Goal: Task Accomplishment & Management: Use online tool/utility

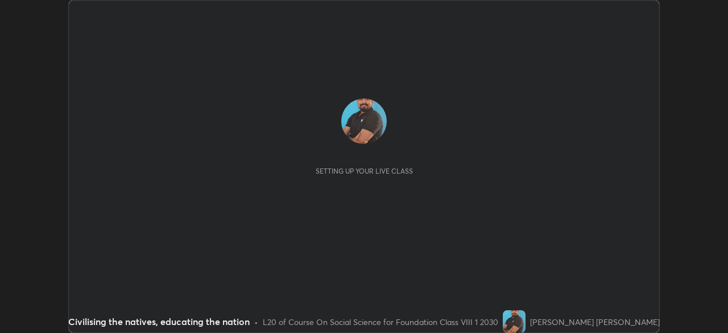
scroll to position [333, 728]
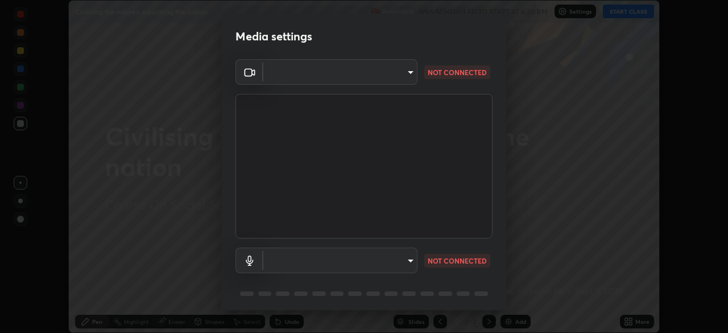
type input "f214d892c1ea21fc9911be358f21603cf7c671268a3f3fdd0c8c81d5790bf436"
type input "communications"
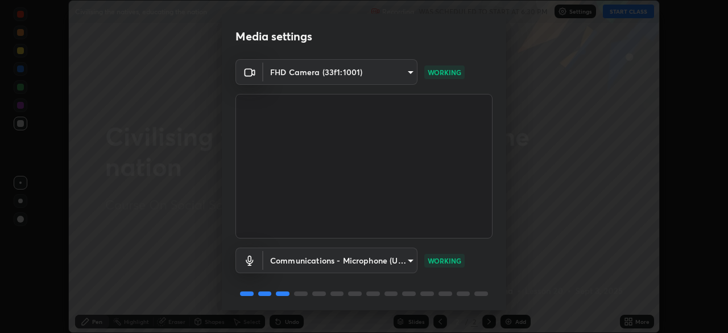
scroll to position [40, 0]
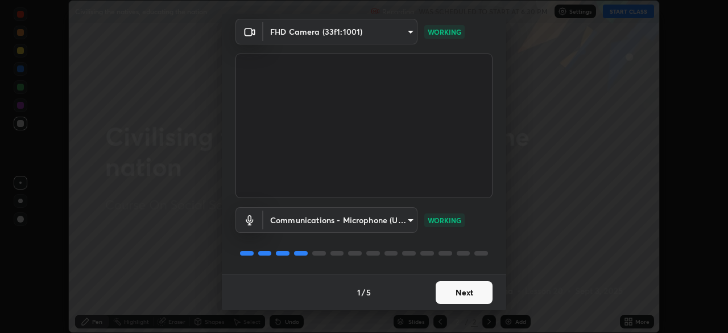
click at [461, 291] on button "Next" at bounding box center [464, 292] width 57 height 23
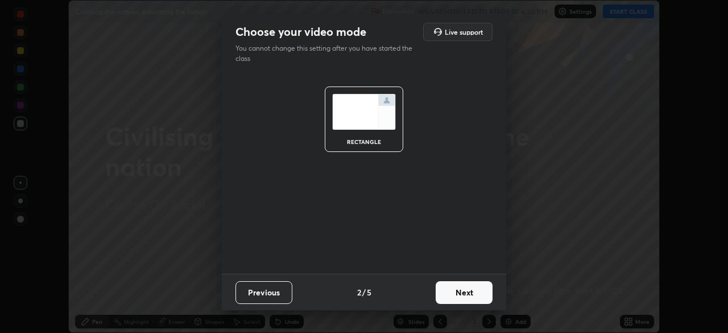
click at [456, 291] on button "Next" at bounding box center [464, 292] width 57 height 23
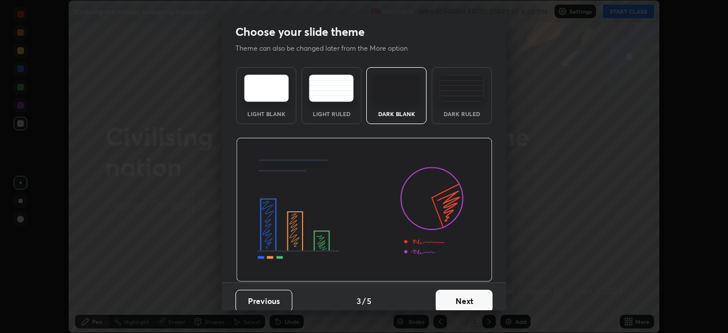
click at [448, 296] on button "Next" at bounding box center [464, 301] width 57 height 23
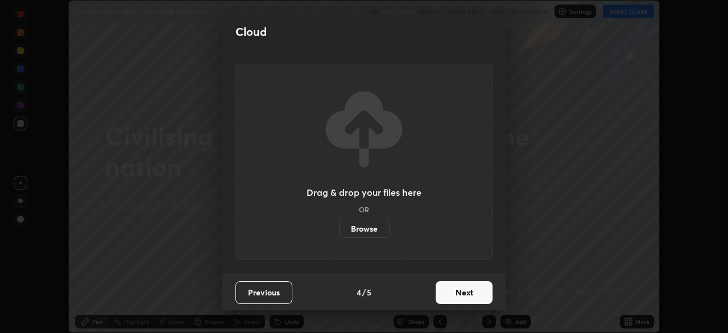
click at [452, 289] on button "Next" at bounding box center [464, 292] width 57 height 23
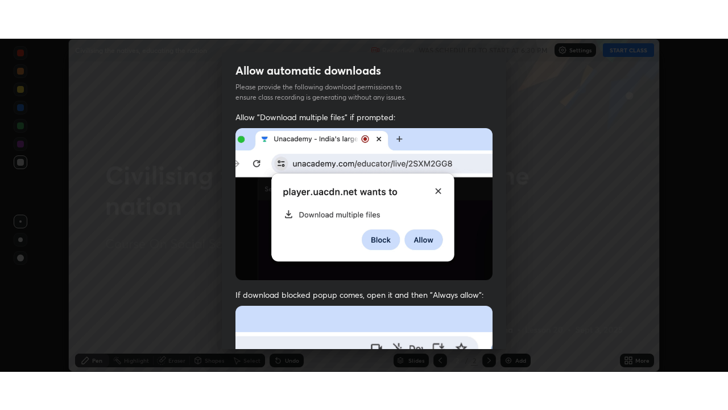
scroll to position [272, 0]
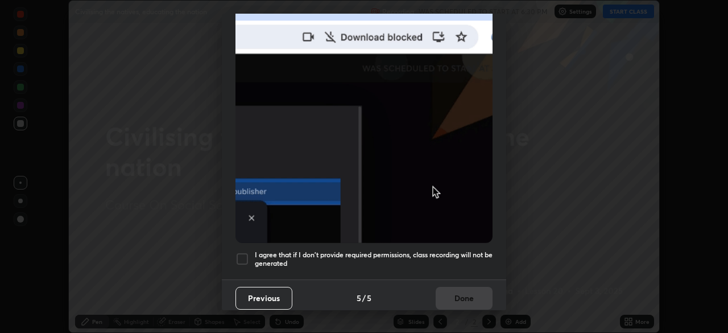
click at [244, 252] on div at bounding box center [242, 259] width 14 height 14
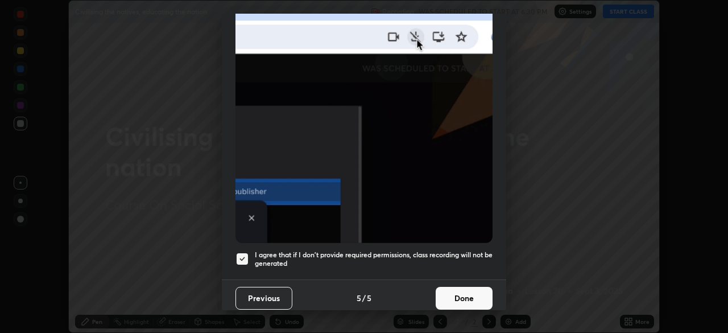
click at [451, 290] on button "Done" at bounding box center [464, 298] width 57 height 23
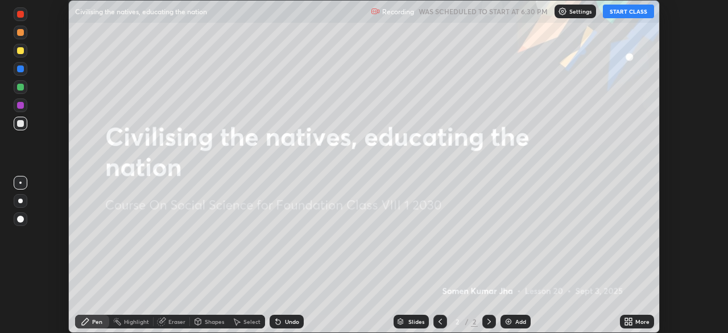
click at [626, 323] on icon at bounding box center [626, 323] width 3 height 3
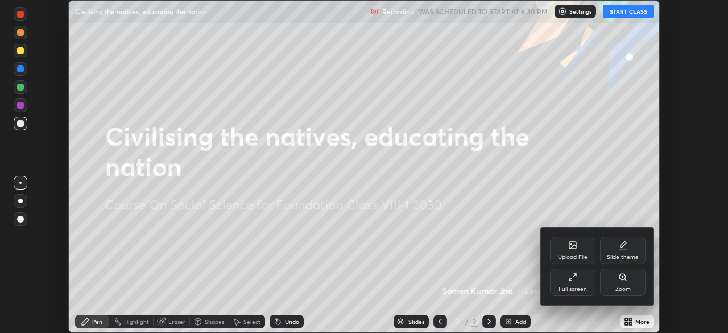
click at [569, 258] on div "Upload File" at bounding box center [573, 257] width 30 height 6
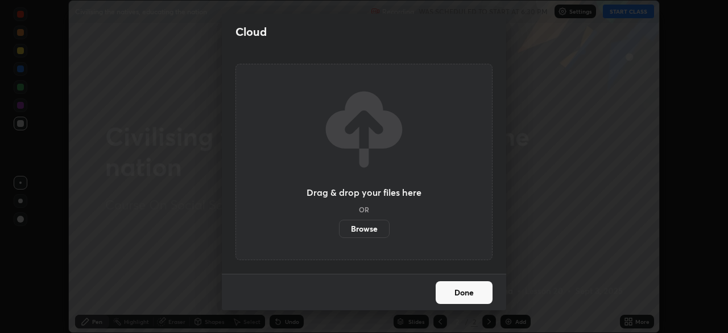
click at [369, 229] on label "Browse" at bounding box center [364, 229] width 51 height 18
click at [339, 229] on input "Browse" at bounding box center [339, 229] width 0 height 18
click at [369, 225] on label "Browse" at bounding box center [364, 229] width 51 height 18
click at [339, 225] on input "Browse" at bounding box center [339, 229] width 0 height 18
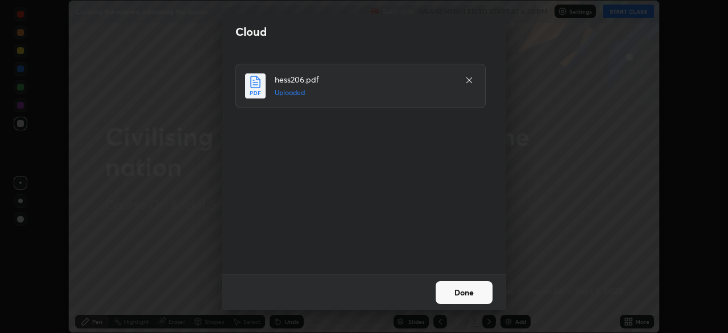
click at [456, 294] on button "Done" at bounding box center [464, 292] width 57 height 23
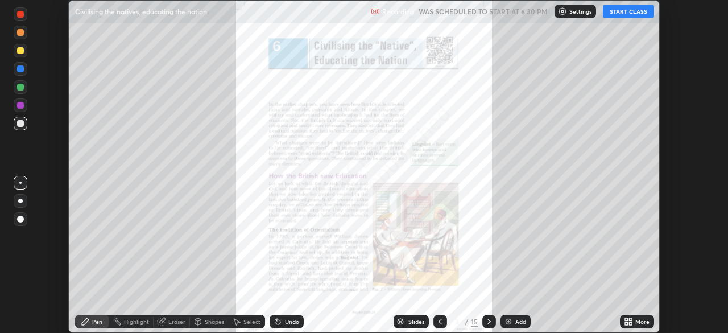
click at [630, 319] on icon at bounding box center [630, 319] width 3 height 3
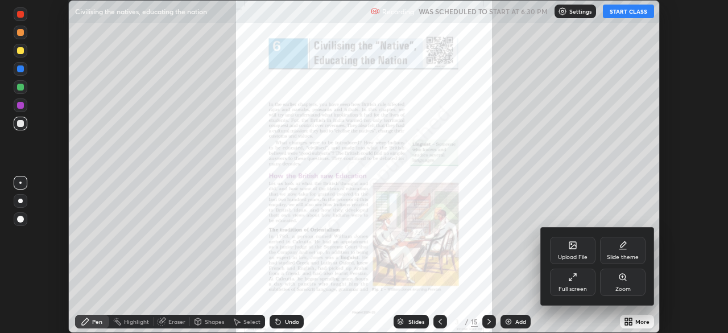
click at [581, 284] on div "Full screen" at bounding box center [573, 281] width 46 height 27
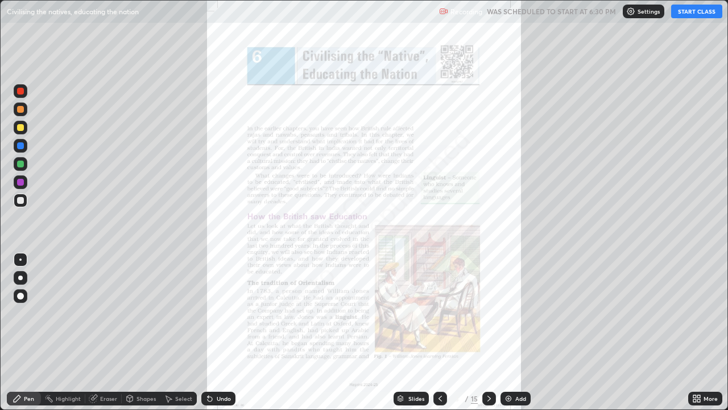
scroll to position [410, 728]
click at [694, 18] on button "START CLASS" at bounding box center [696, 12] width 51 height 14
click at [420, 332] on div "Slides" at bounding box center [416, 398] width 16 height 6
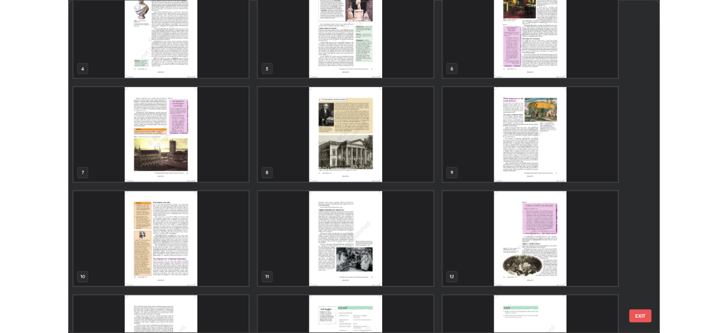
scroll to position [155, 0]
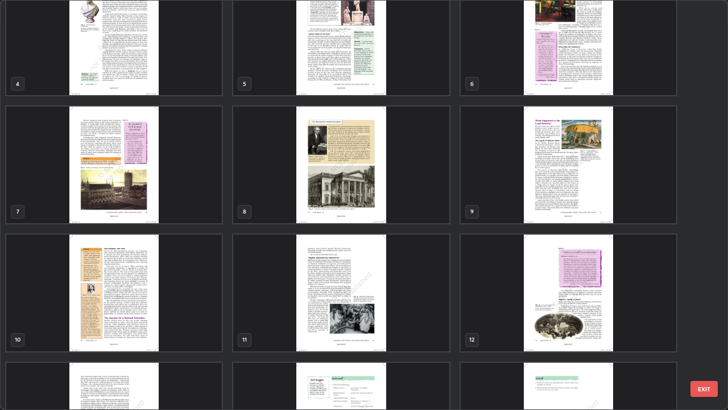
click at [117, 303] on img "grid" at bounding box center [114, 292] width 216 height 117
click at [119, 300] on img "grid" at bounding box center [114, 292] width 216 height 117
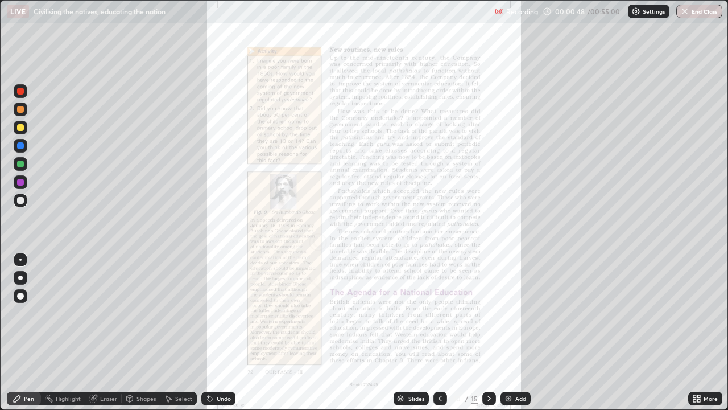
click at [488, 332] on icon at bounding box center [489, 398] width 9 height 9
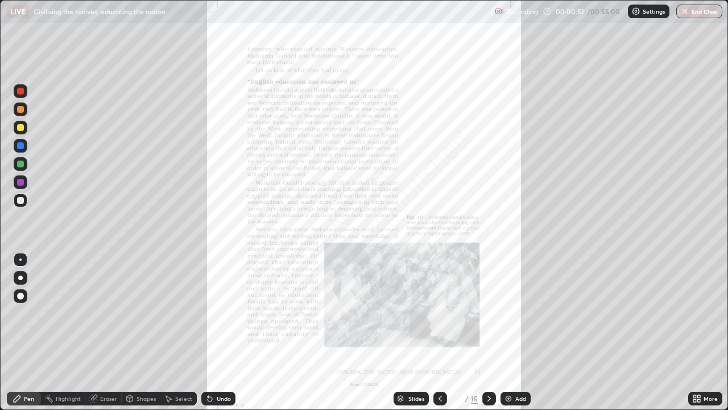
click at [23, 181] on div at bounding box center [20, 182] width 7 height 7
click at [21, 130] on div at bounding box center [20, 127] width 7 height 7
click at [15, 167] on div at bounding box center [21, 164] width 14 height 14
click at [17, 200] on div at bounding box center [20, 200] width 7 height 7
click at [702, 332] on div "More" at bounding box center [705, 398] width 34 height 14
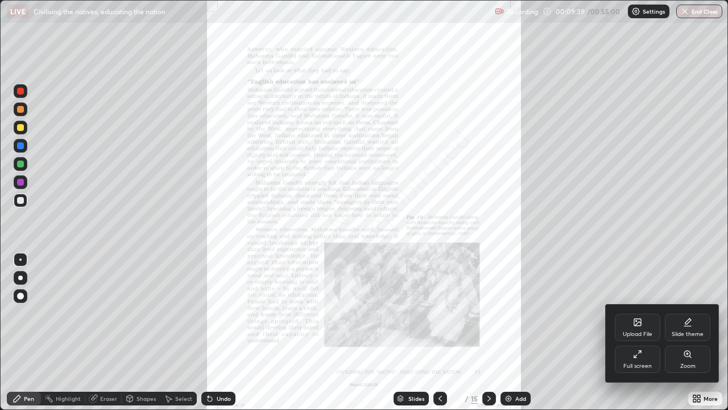
click at [684, 332] on div "Zoom" at bounding box center [688, 358] width 46 height 27
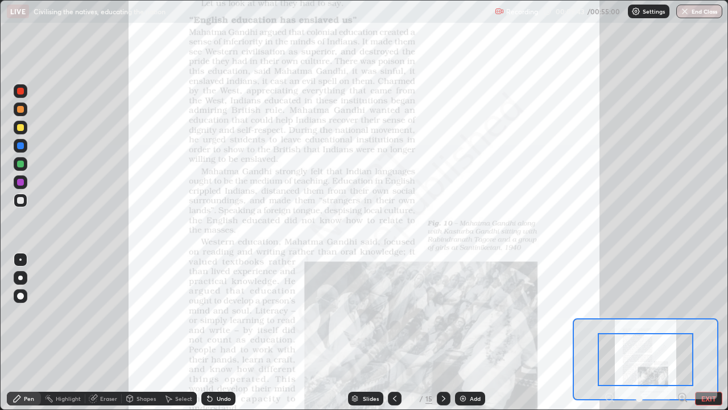
click at [20, 181] on div at bounding box center [20, 182] width 7 height 7
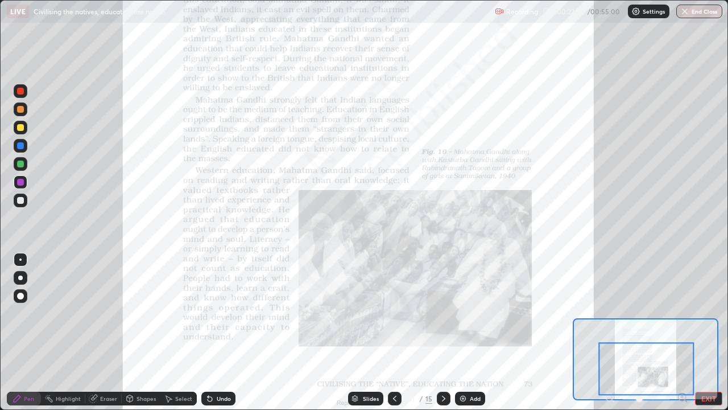
click at [444, 332] on icon at bounding box center [443, 398] width 9 height 9
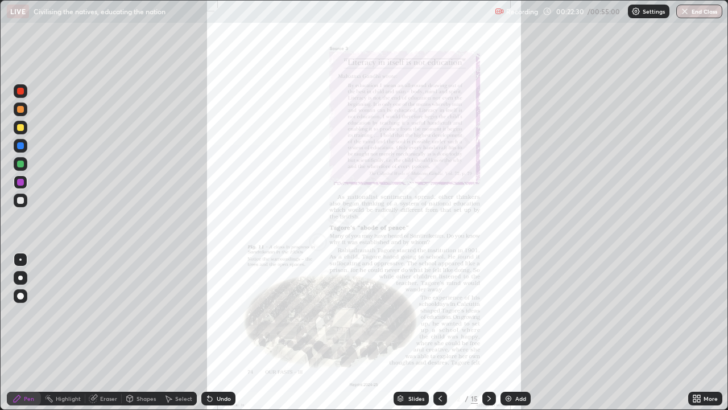
click at [705, 332] on div "More" at bounding box center [711, 398] width 14 height 6
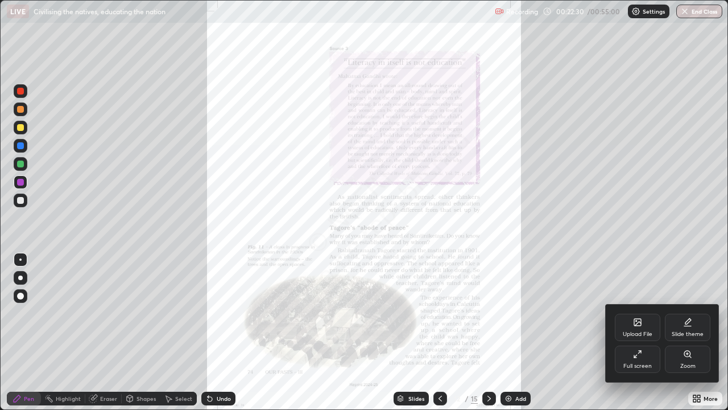
click at [689, 332] on icon at bounding box center [687, 353] width 6 height 6
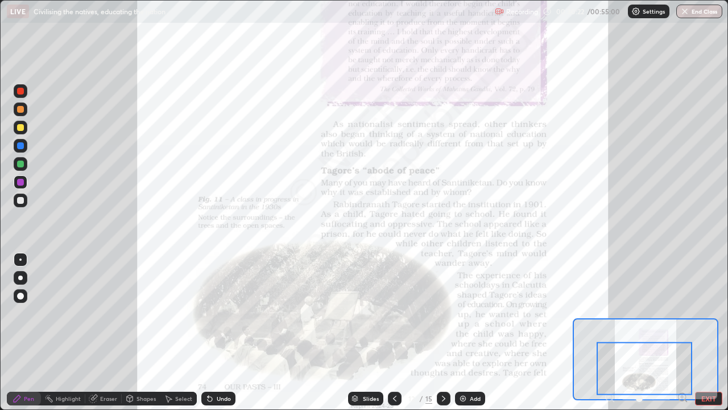
click at [442, 332] on icon at bounding box center [443, 398] width 9 height 9
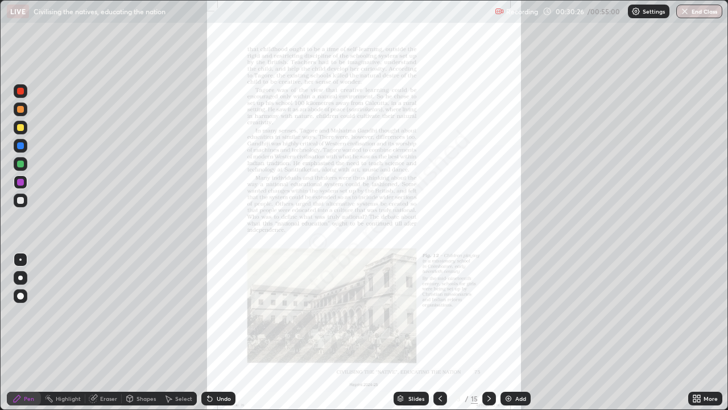
click at [695, 332] on icon at bounding box center [694, 396] width 3 height 3
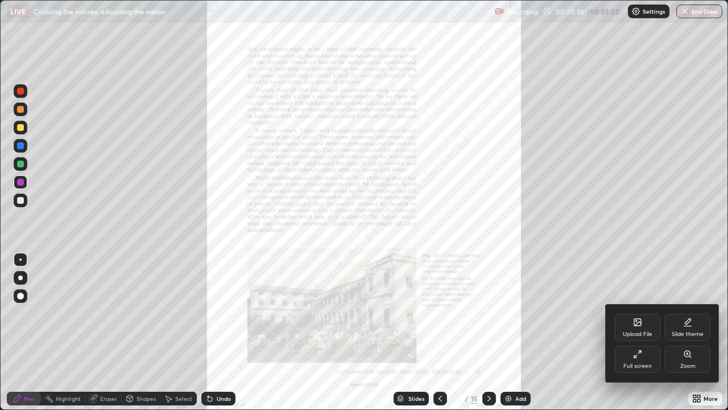
click at [678, 332] on div "Zoom" at bounding box center [688, 358] width 46 height 27
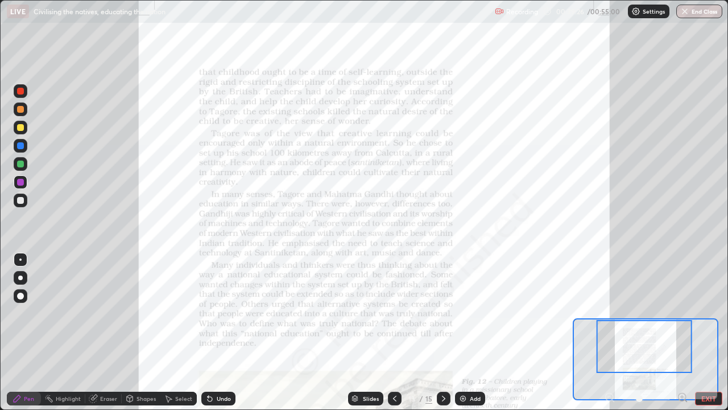
click at [444, 332] on icon at bounding box center [443, 398] width 9 height 9
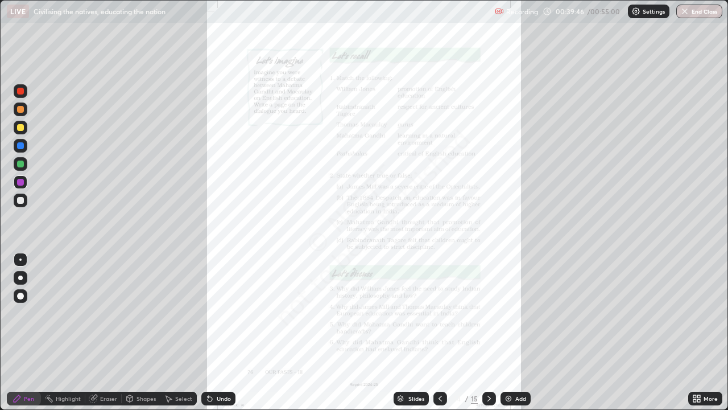
click at [697, 14] on button "End Class" at bounding box center [699, 12] width 46 height 14
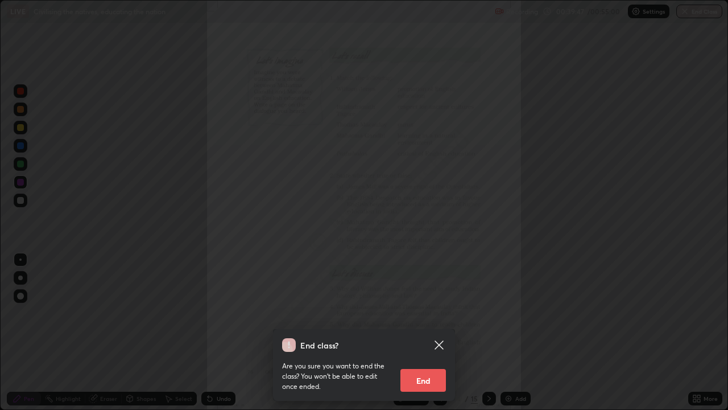
click at [432, 332] on button "End" at bounding box center [423, 380] width 46 height 23
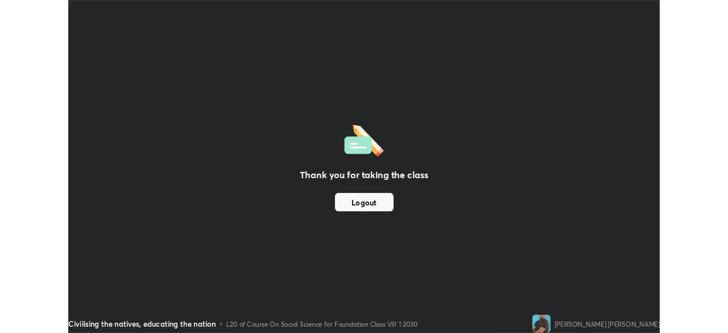
scroll to position [56549, 56154]
